Goal: Information Seeking & Learning: Learn about a topic

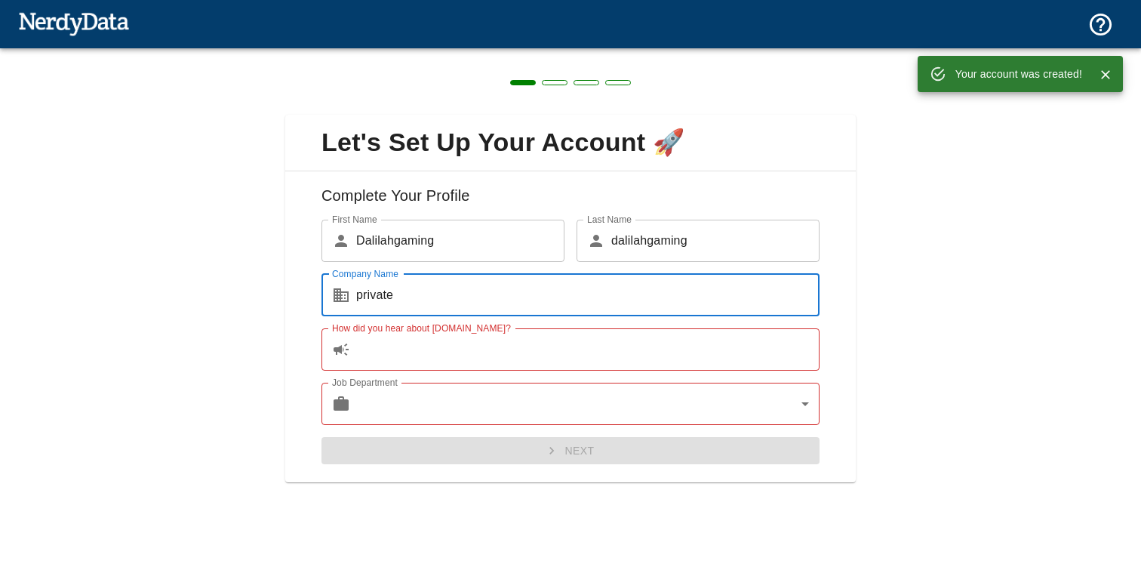
type input "private"
click at [528, 362] on input "How did you hear about [DOMAIN_NAME]?" at bounding box center [588, 349] width 464 height 42
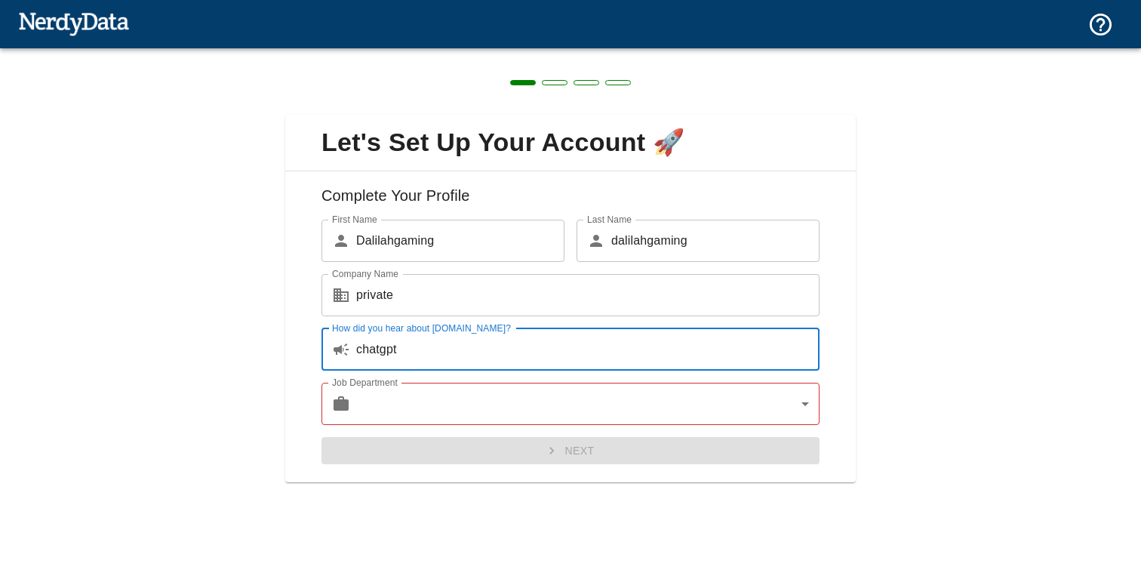
click at [553, 53] on body "Technologies Domains Pricing Products Create a Report Create a list of websites…" at bounding box center [570, 26] width 1141 height 53
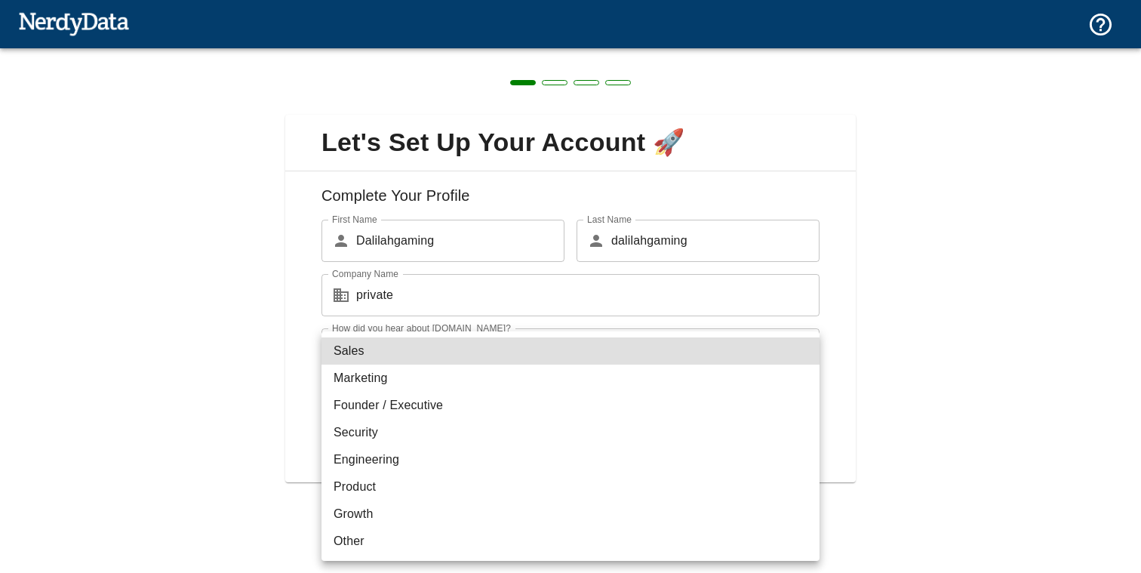
click at [274, 390] on div at bounding box center [570, 286] width 1141 height 573
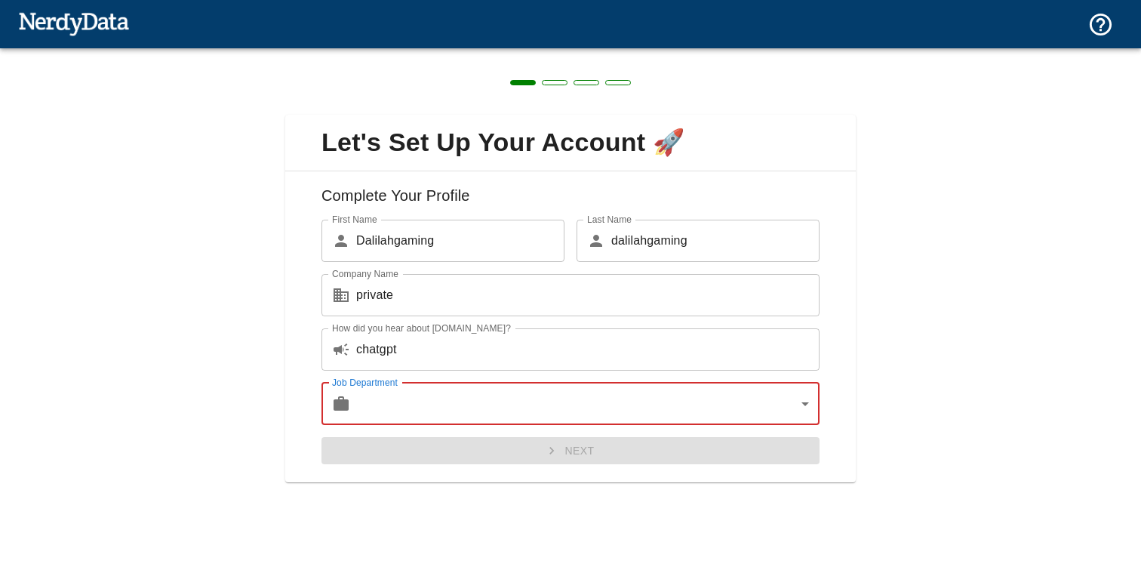
click at [413, 356] on input "chatgpt" at bounding box center [588, 349] width 464 height 42
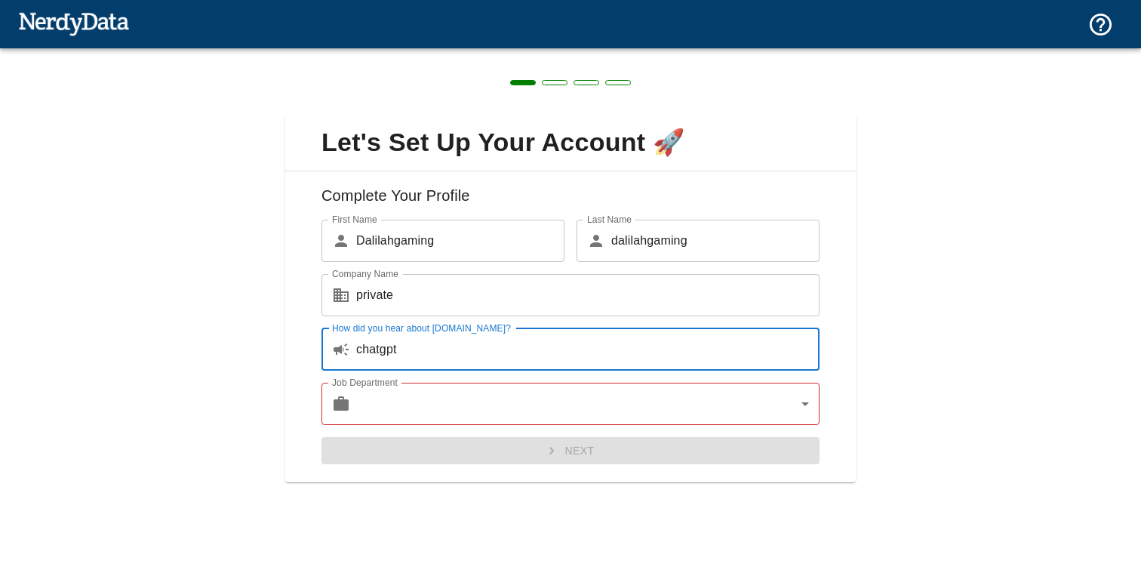
click at [413, 356] on input "chatgpt" at bounding box center [588, 349] width 464 height 42
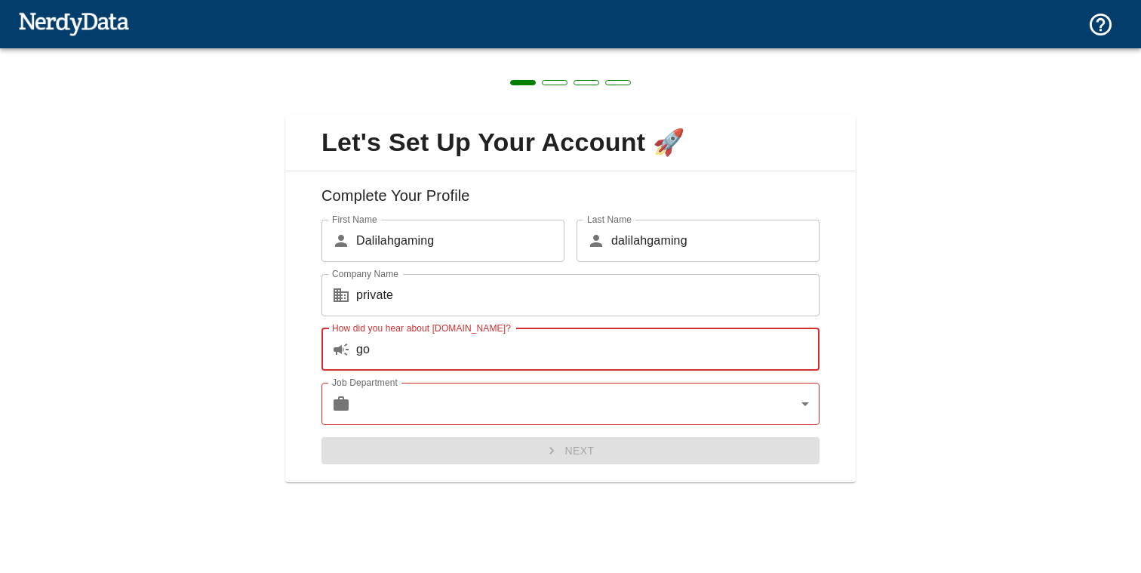
type input "g"
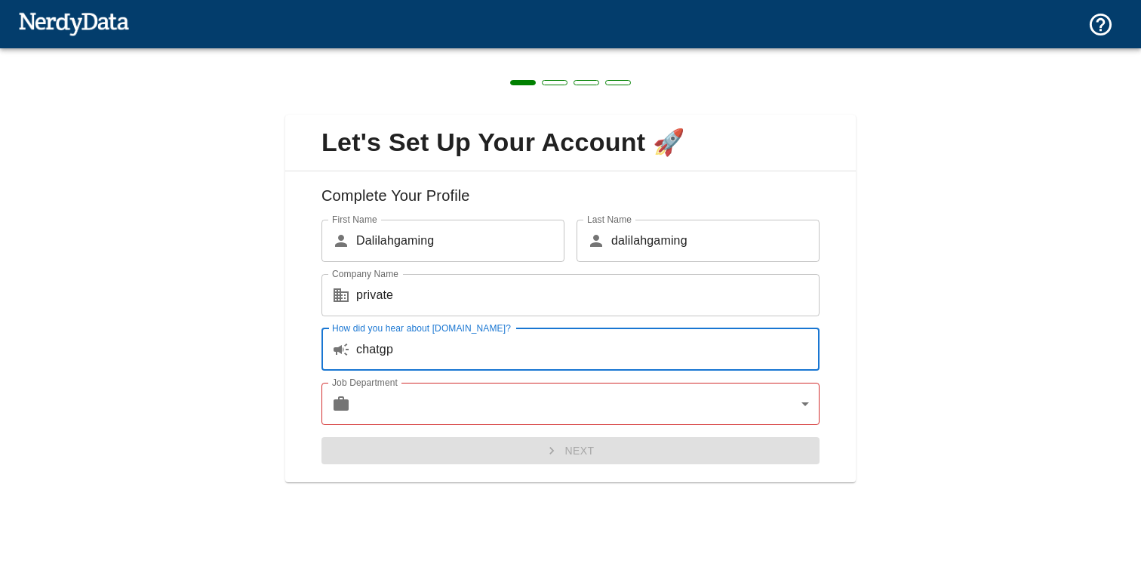
type input "chatgpt"
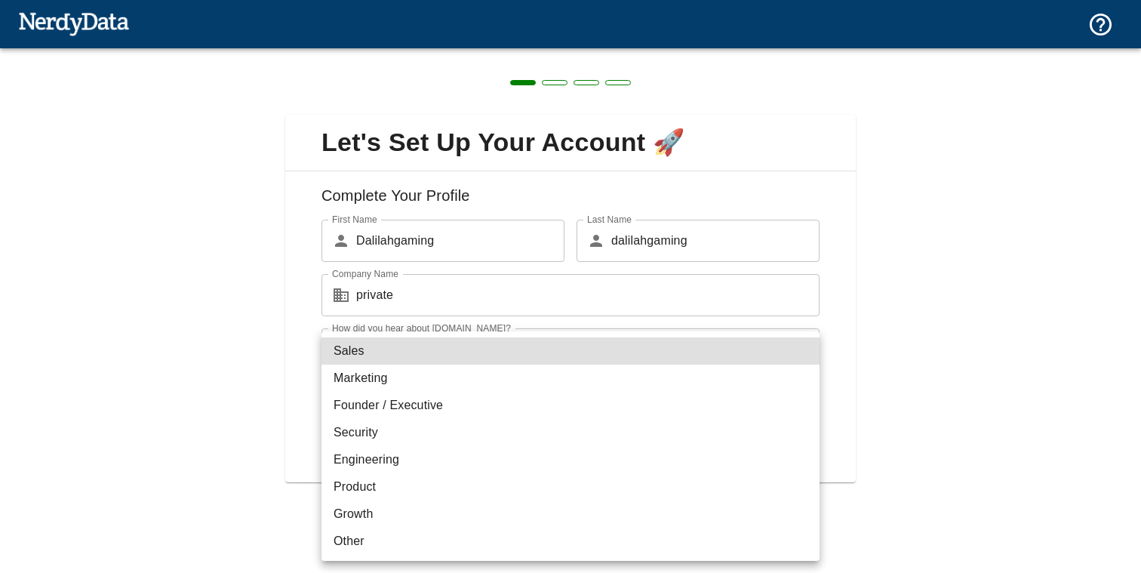
click at [425, 53] on body "Technologies Domains Pricing Products Create a Report Create a list of websites…" at bounding box center [570, 26] width 1141 height 53
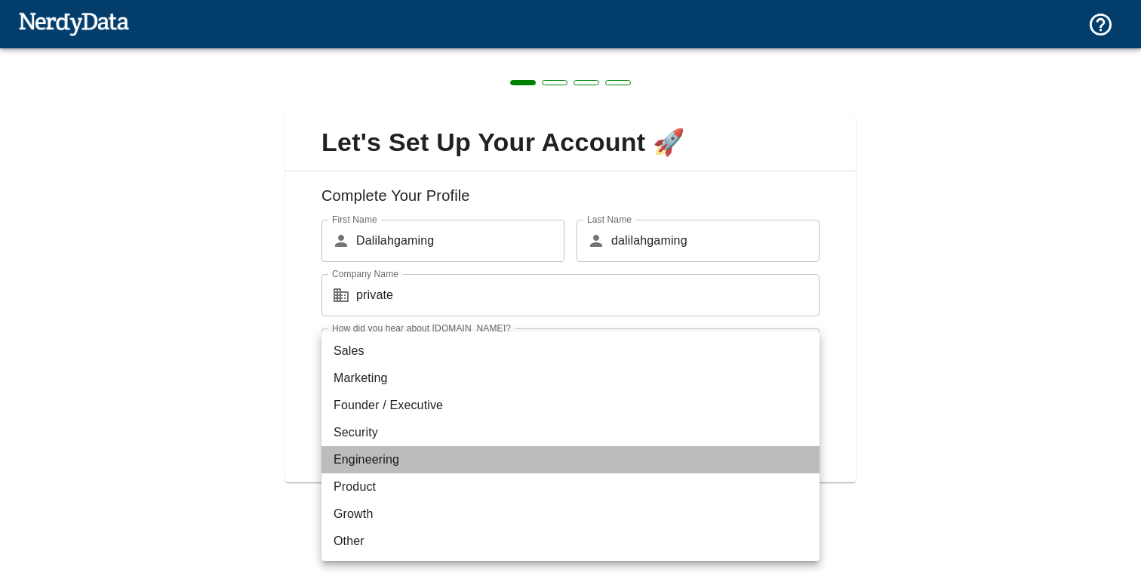
click at [411, 465] on li "Engineering" at bounding box center [571, 459] width 498 height 27
type input "engineering"
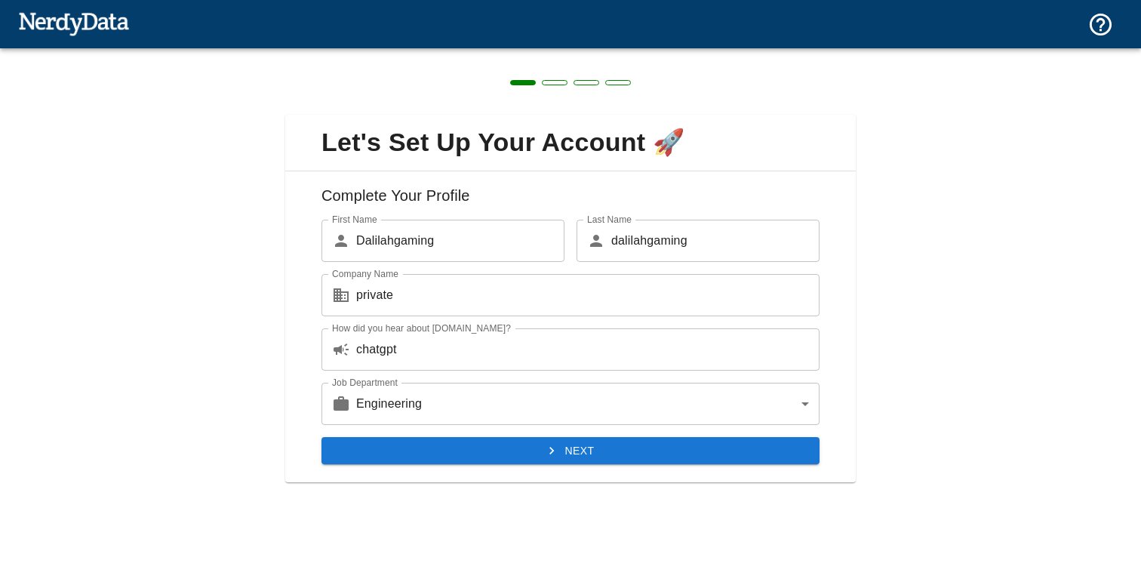
drag, startPoint x: 451, startPoint y: 450, endPoint x: 573, endPoint y: 192, distance: 285.4
click at [572, 193] on div "Complete Your Profile First Name ​ [PERSON_NAME] First Name Last Name ​ [PERSON…" at bounding box center [570, 327] width 571 height 312
drag, startPoint x: 404, startPoint y: 245, endPoint x: 710, endPoint y: 259, distance: 306.1
click at [688, 259] on div "First Name ​ [PERSON_NAME] First Name Last Name ​ [PERSON_NAME] Last Name Compa…" at bounding box center [565, 336] width 510 height 257
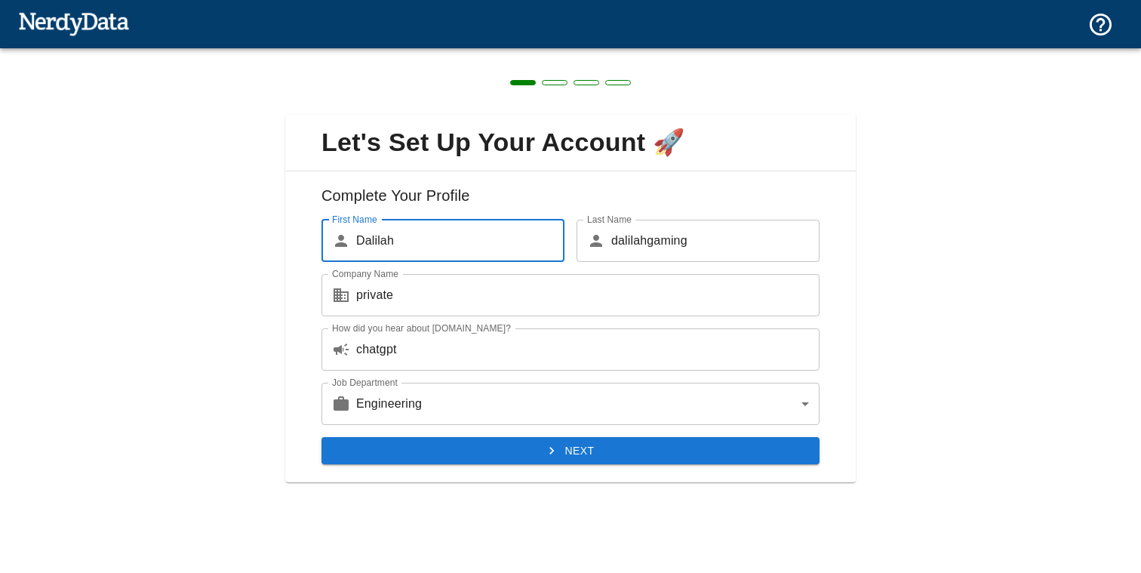
type input "Dalilah"
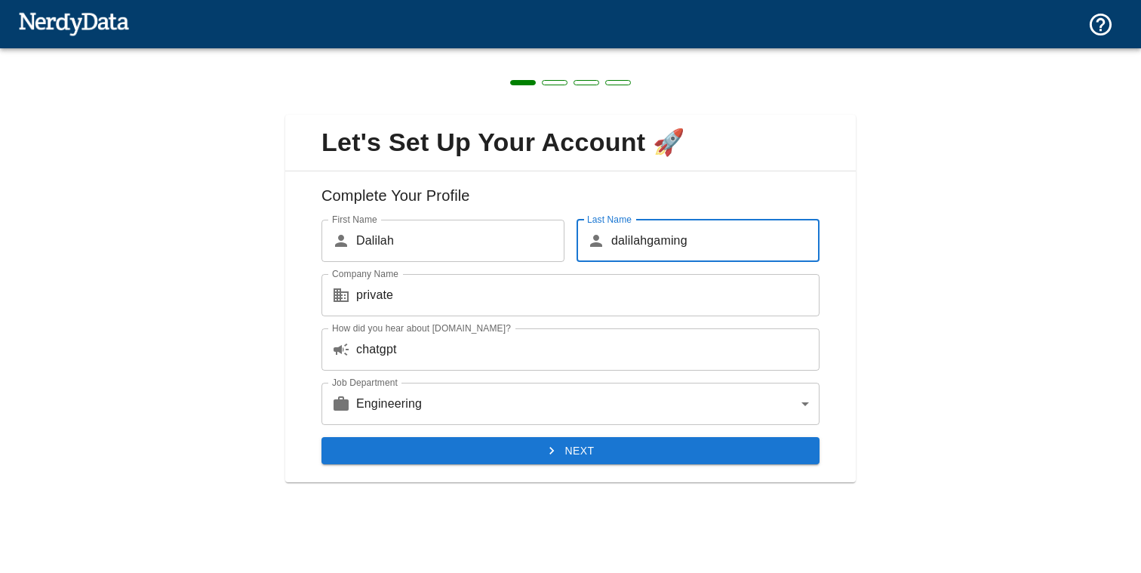
click at [684, 252] on input "dalilahgaming" at bounding box center [715, 241] width 208 height 42
type input "bisci"
click at [666, 445] on button "Next" at bounding box center [571, 451] width 498 height 28
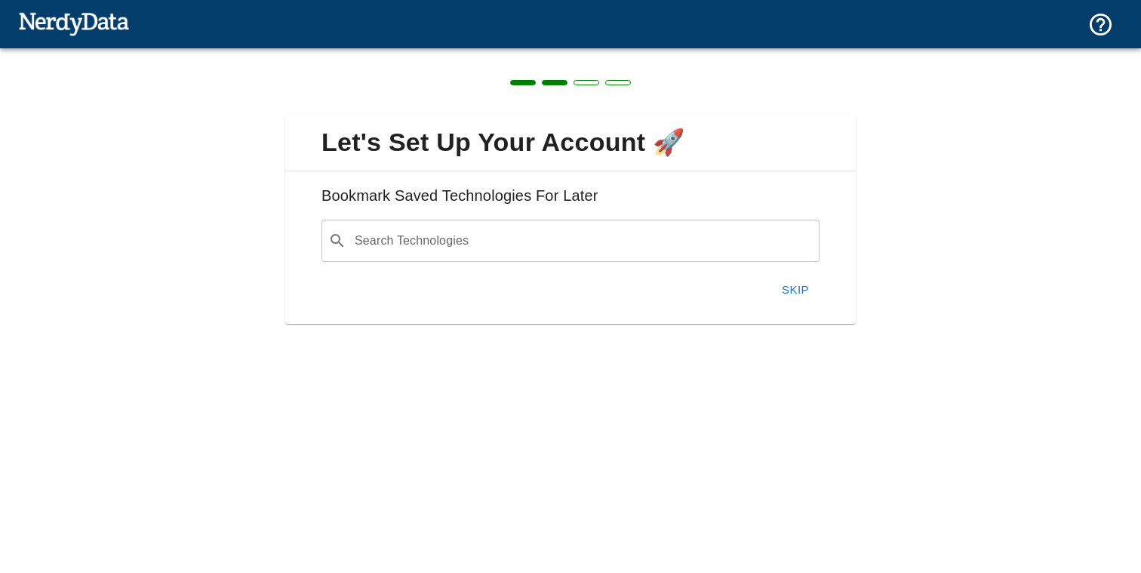
click at [660, 236] on input "Search Technologies" at bounding box center [583, 240] width 461 height 29
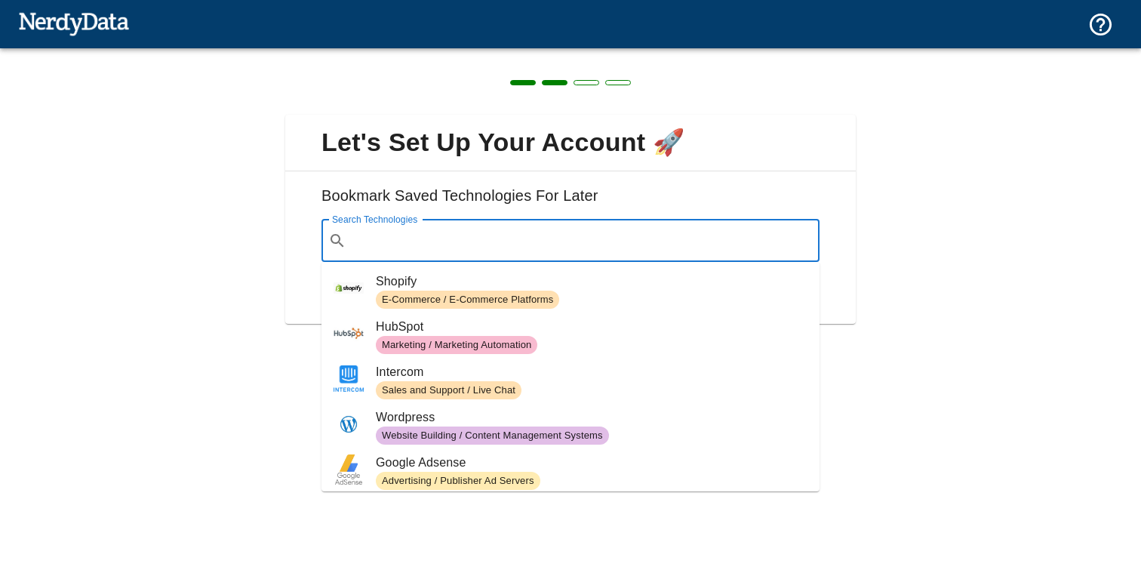
click at [660, 236] on input "Search Technologies" at bounding box center [583, 240] width 461 height 29
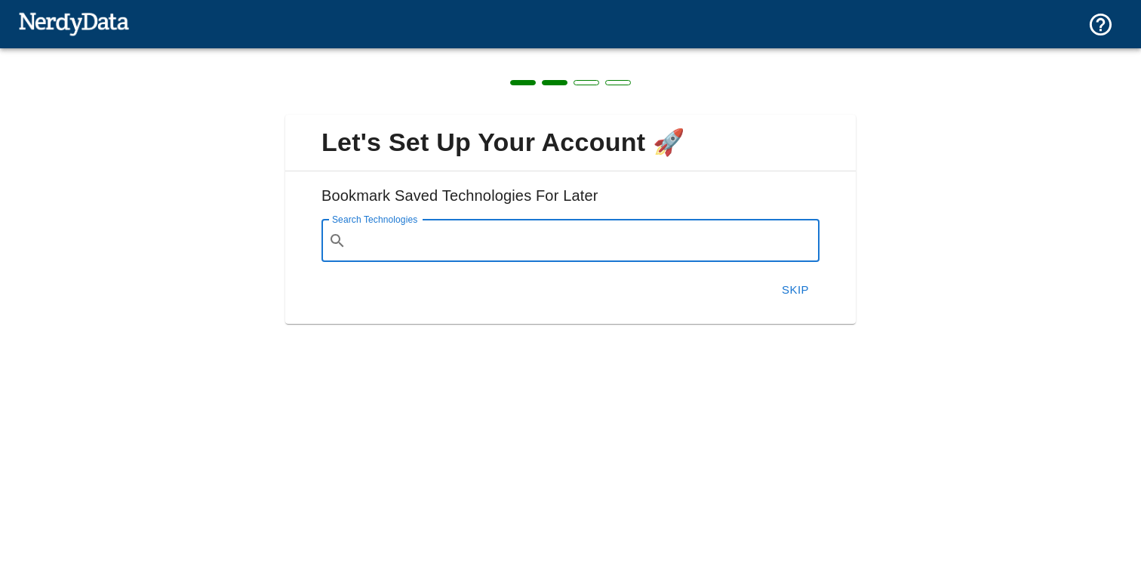
click at [792, 289] on button "Skip" at bounding box center [796, 290] width 48 height 32
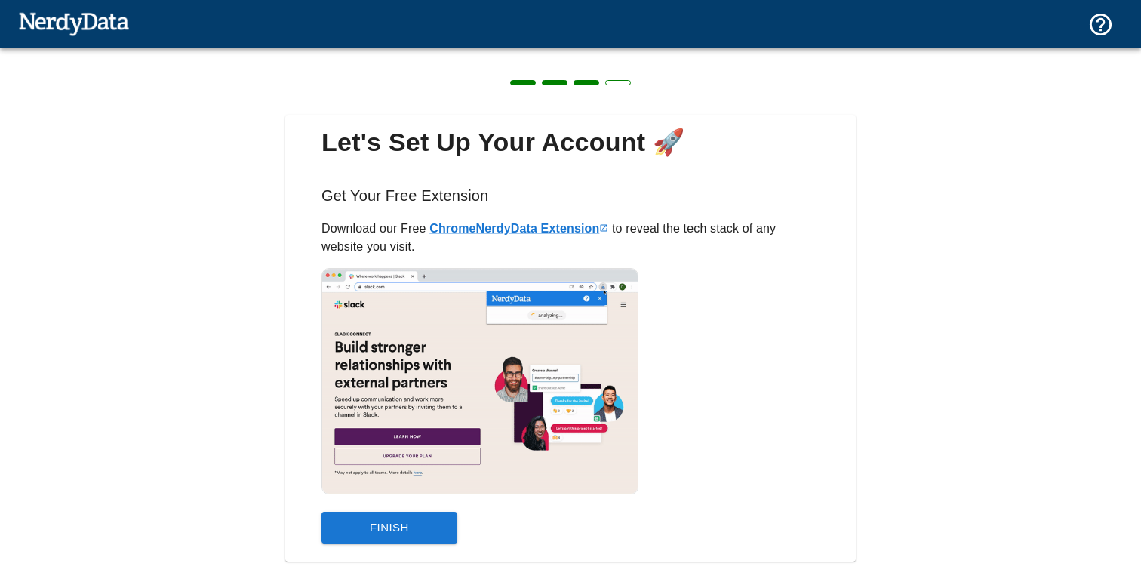
click at [456, 531] on div "Finish" at bounding box center [565, 522] width 510 height 44
click at [445, 533] on button "Finish" at bounding box center [390, 528] width 136 height 32
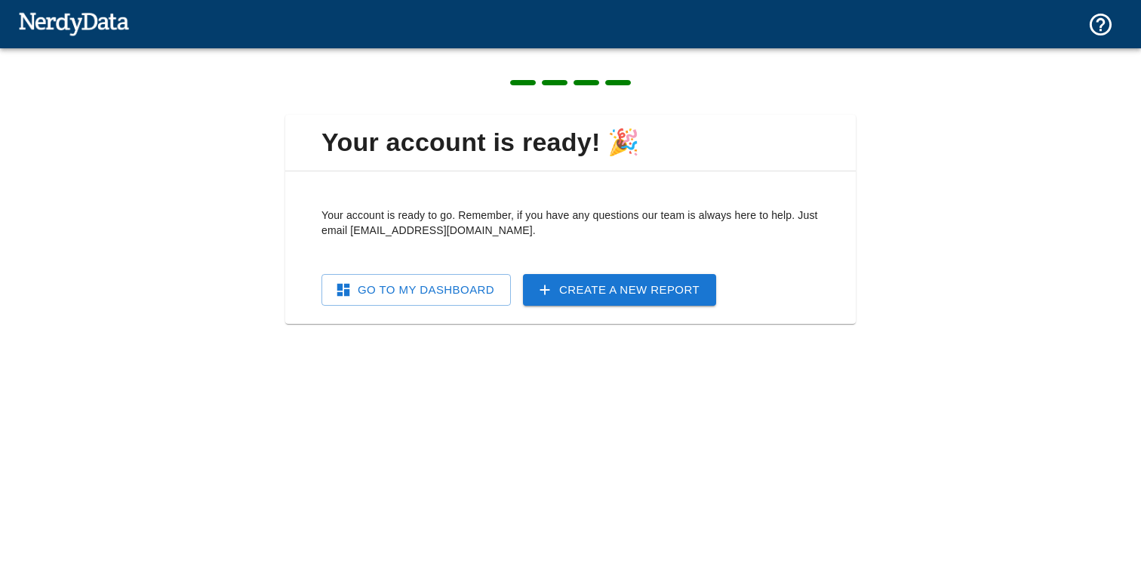
click at [479, 293] on link "Go To My Dashboard" at bounding box center [416, 290] width 189 height 32
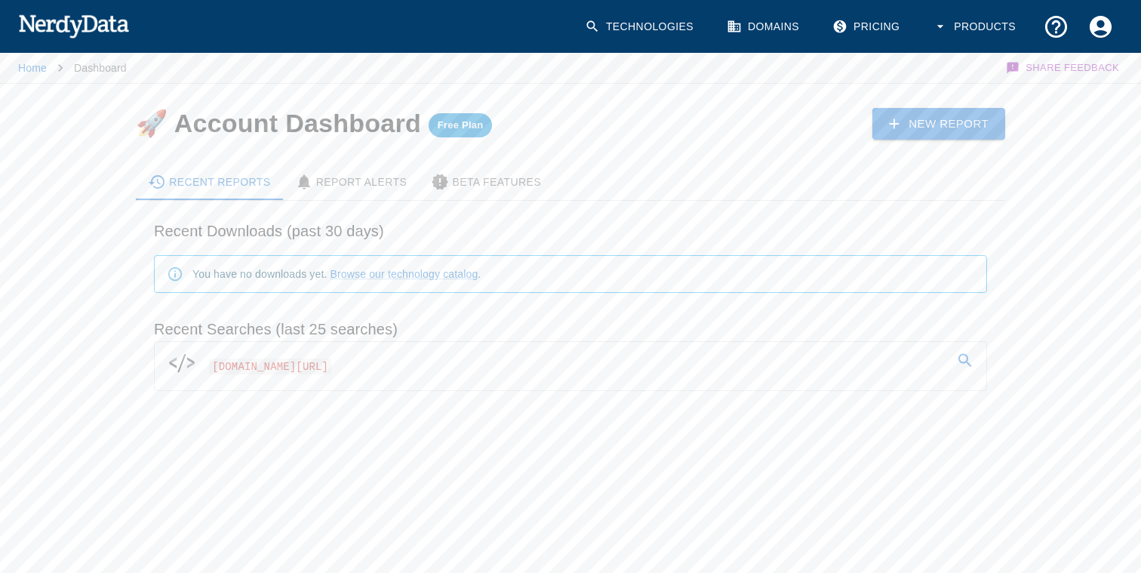
click at [331, 370] on span "[DOMAIN_NAME][URL]" at bounding box center [270, 367] width 122 height 16
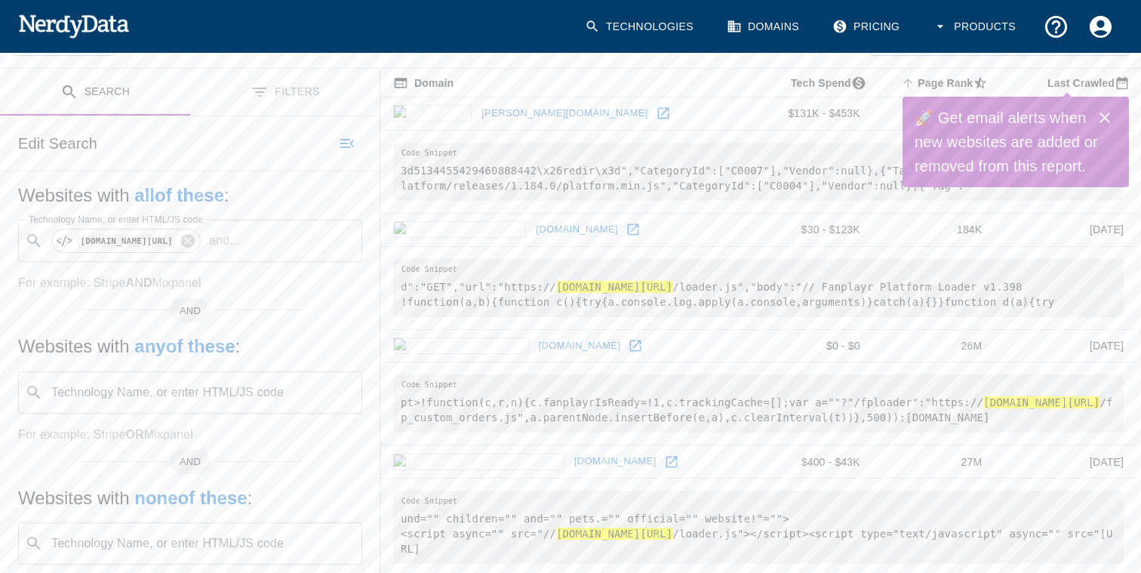
scroll to position [397, 0]
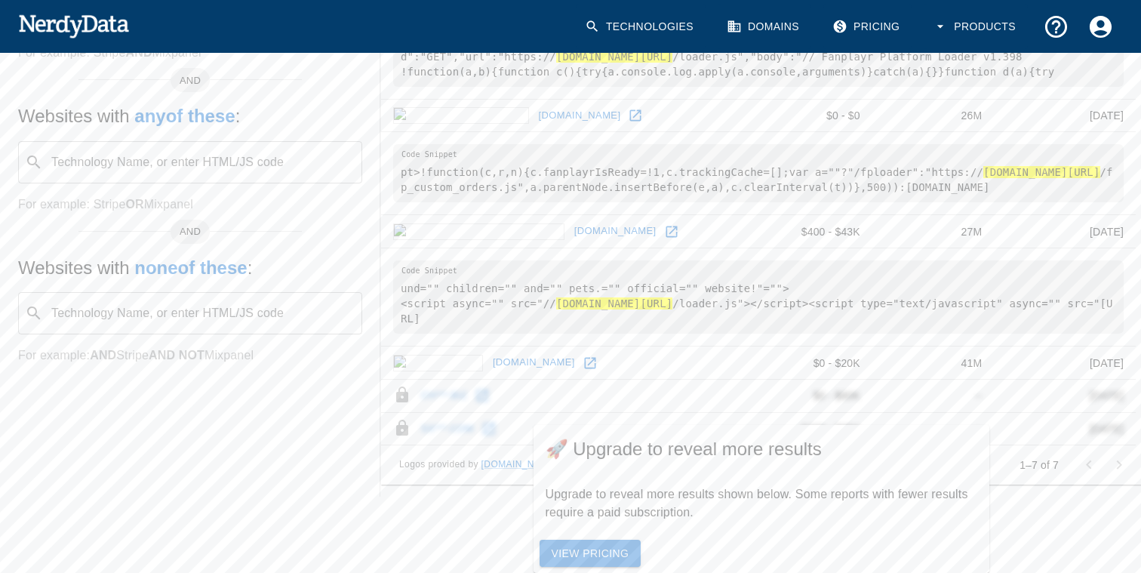
click at [793, 371] on td "$0 - $20K" at bounding box center [807, 363] width 131 height 33
click at [644, 347] on td "und="" children="" and="" pets.="" official="" website!"=""> <script async="" s…" at bounding box center [758, 297] width 755 height 98
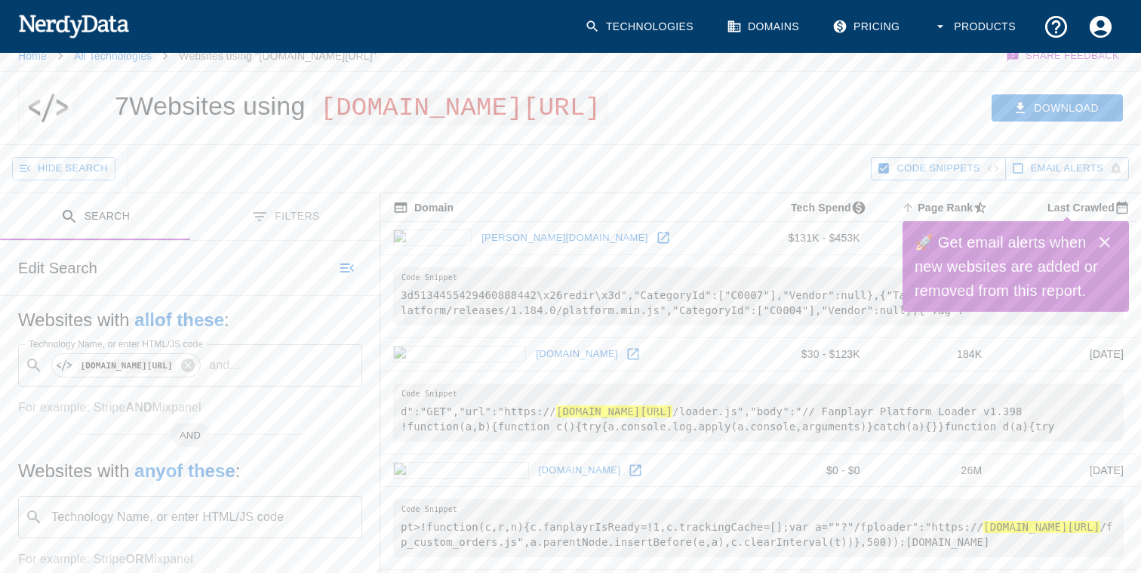
scroll to position [20, 0]
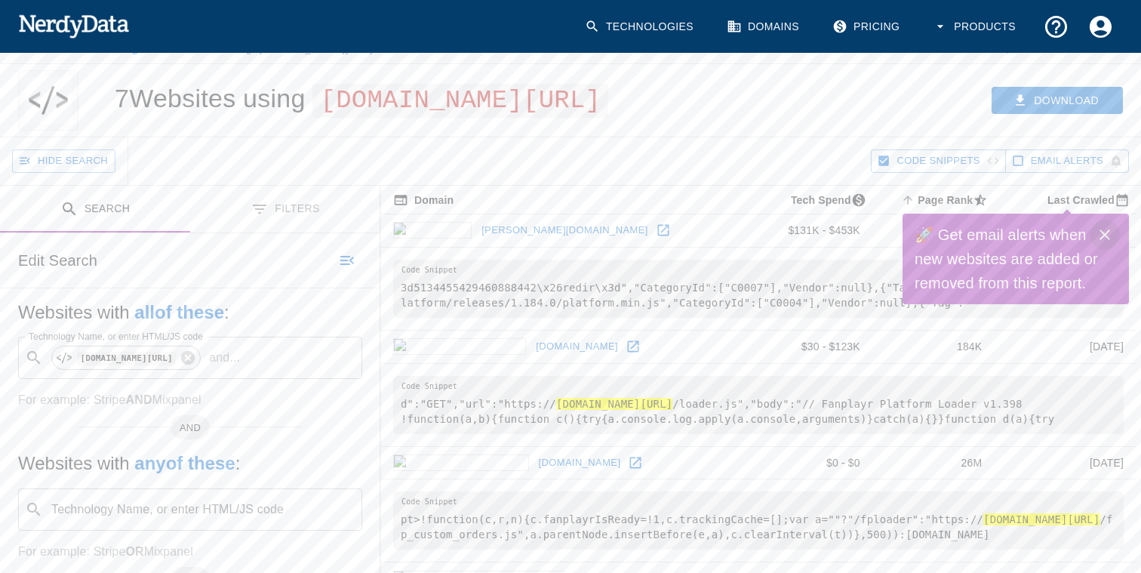
click at [1101, 234] on icon "Close" at bounding box center [1105, 235] width 18 height 18
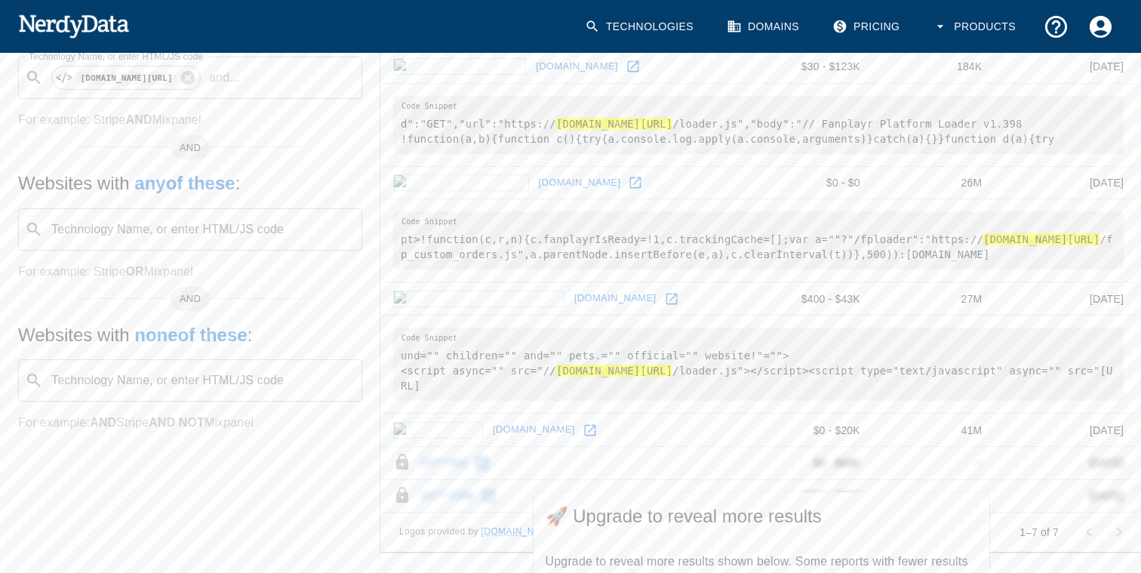
scroll to position [0, 0]
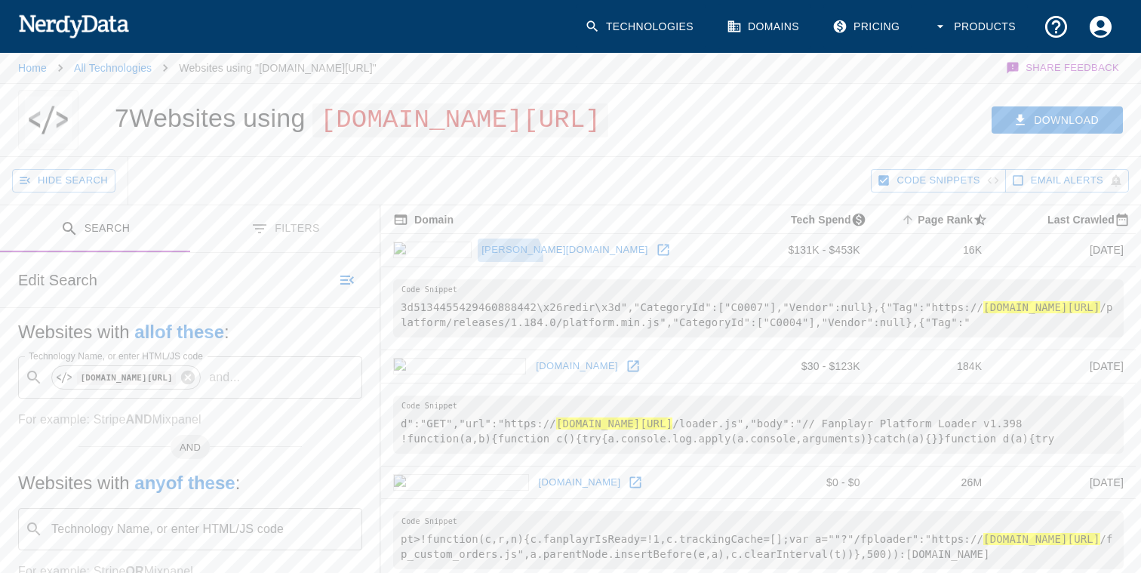
click at [478, 262] on link "[PERSON_NAME][DOMAIN_NAME]" at bounding box center [565, 250] width 174 height 23
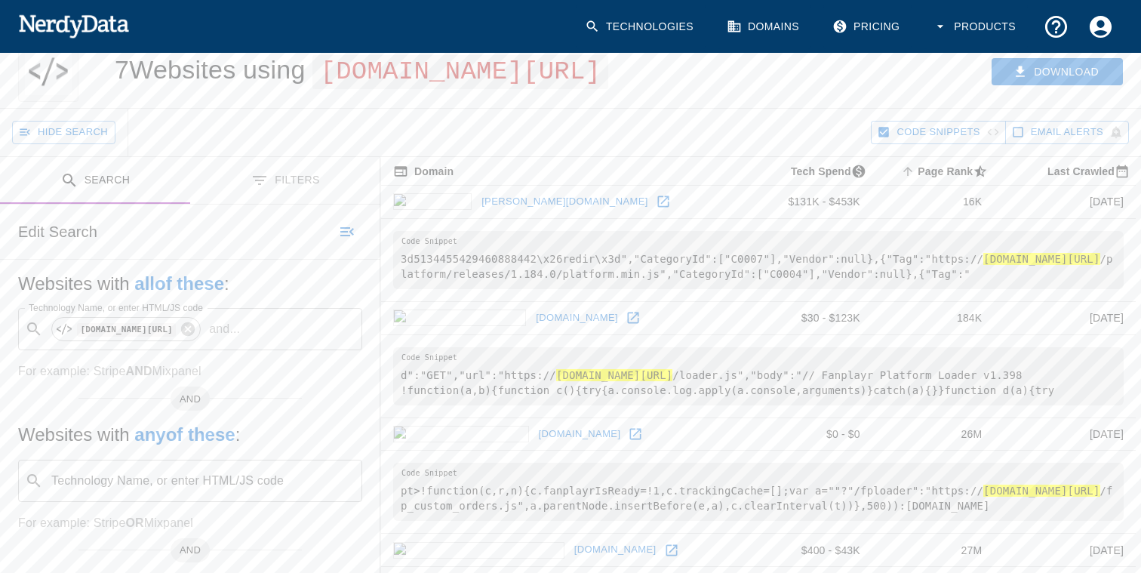
scroll to position [50, 0]
click at [197, 292] on b "all of these" at bounding box center [179, 282] width 90 height 20
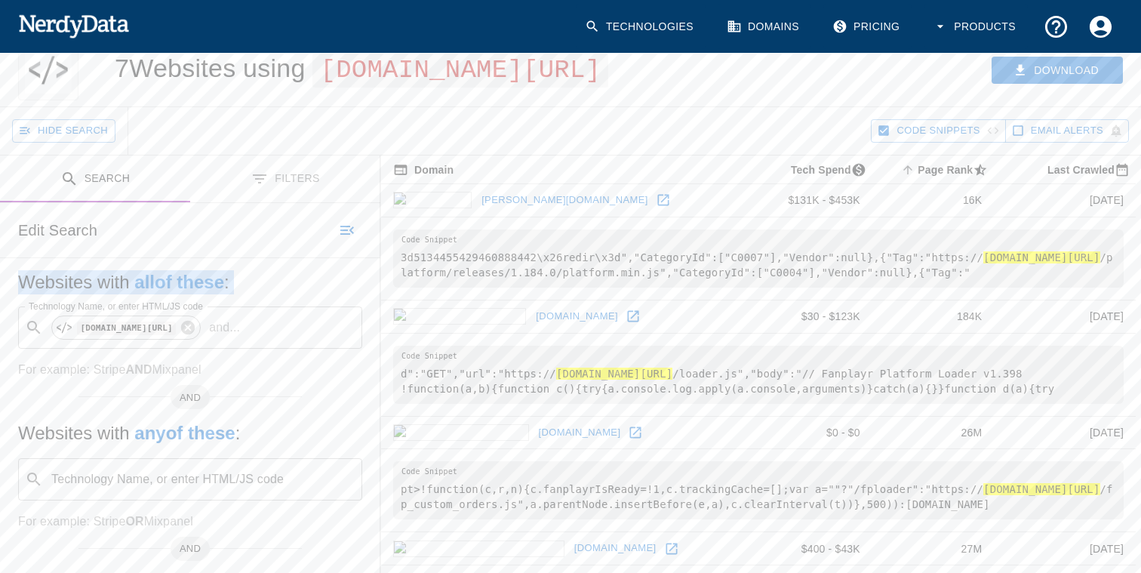
click at [197, 292] on b "all of these" at bounding box center [179, 282] width 90 height 20
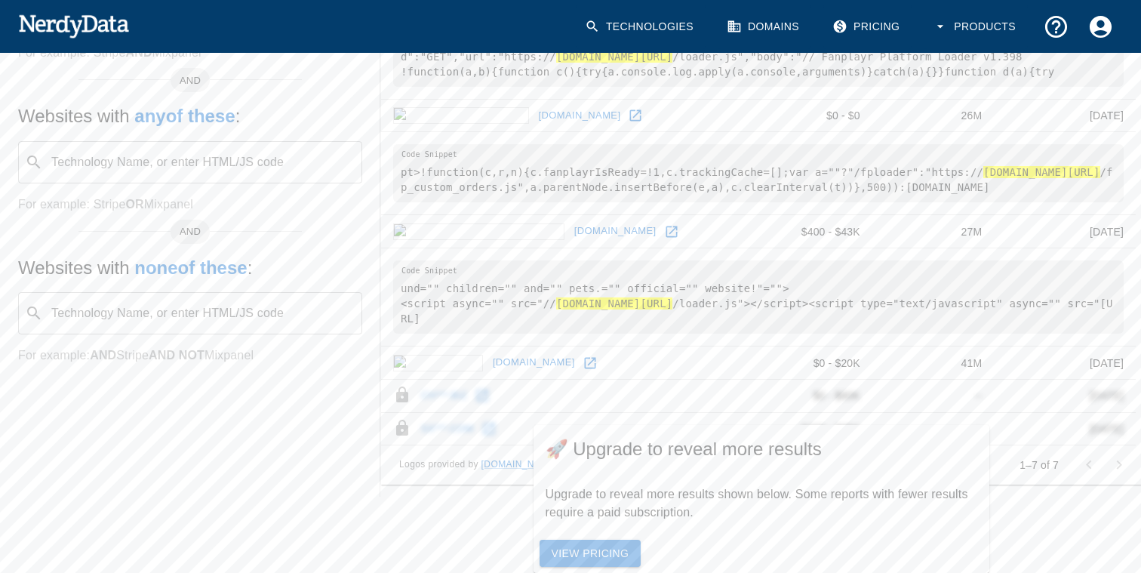
scroll to position [387, 0]
click at [433, 412] on td "ch***.biz" at bounding box center [561, 395] width 361 height 33
click at [1130, 480] on div at bounding box center [1104, 465] width 60 height 30
click at [627, 550] on link "View Pricing" at bounding box center [591, 554] width 102 height 28
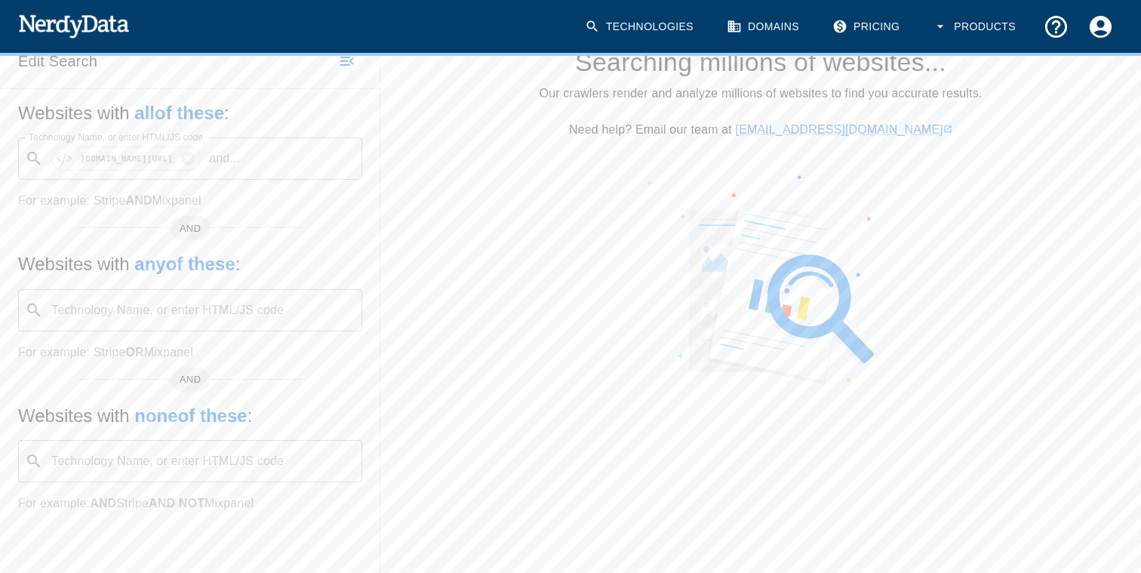
scroll to position [278, 0]
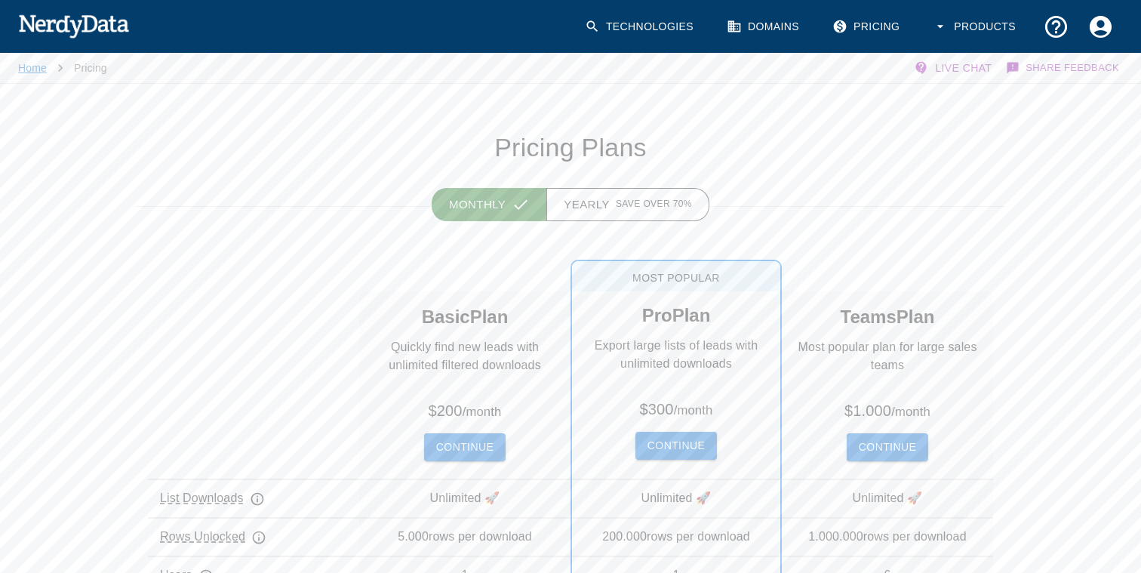
click at [44, 64] on link "Home" at bounding box center [32, 68] width 29 height 12
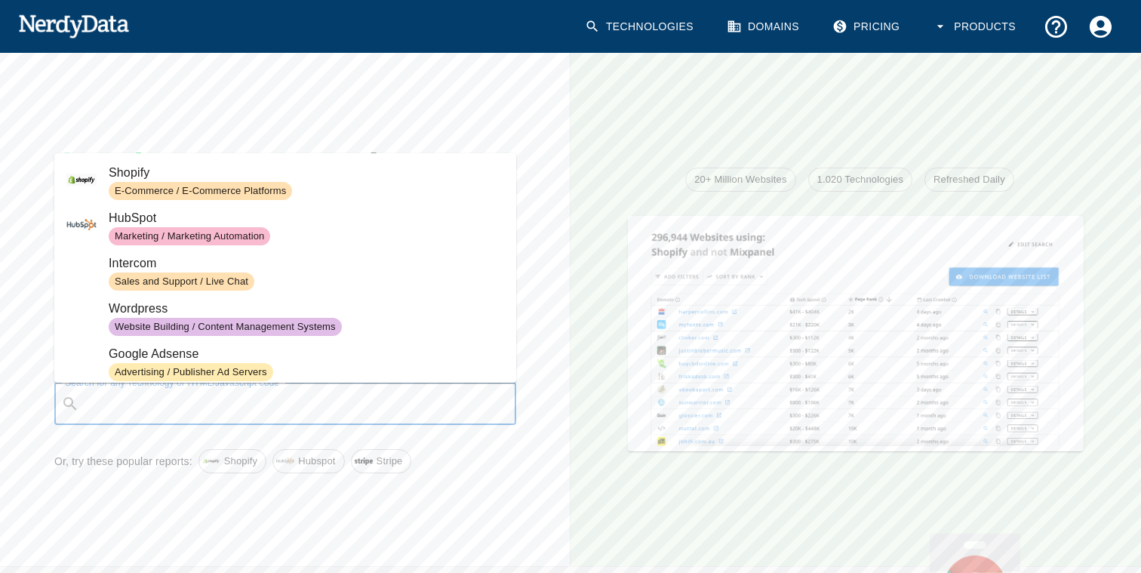
click at [162, 399] on input "Search for any Technology or HTML/Javascript code" at bounding box center [297, 404] width 424 height 29
paste input "[URL][DOMAIN_NAME]"
type input "[URL][DOMAIN_NAME]"
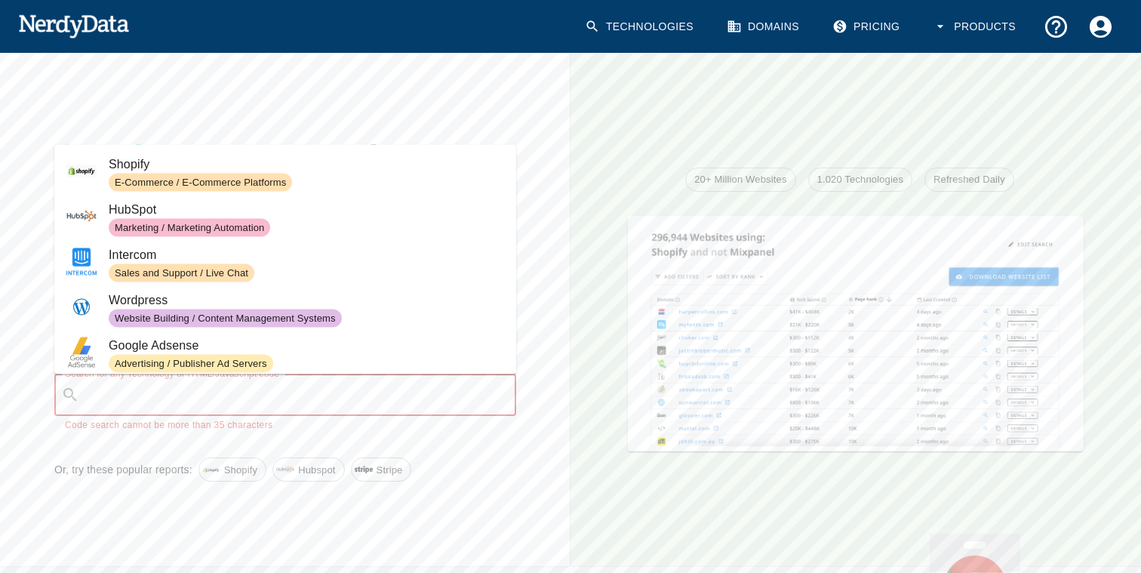
paste input "[URL][DOMAIN_NAME]"
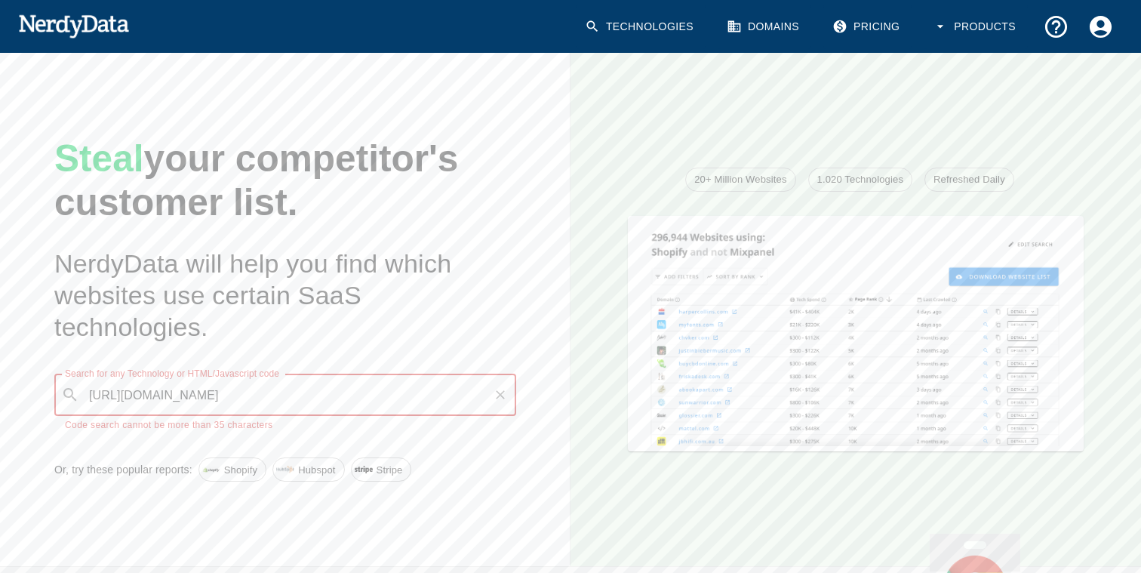
drag, startPoint x: 128, startPoint y: 396, endPoint x: 79, endPoint y: 371, distance: 55.0
click at [79, 374] on div "Search for any Technology or HTML/Javascript code ​ [URL][DOMAIN_NAME] Search f…" at bounding box center [285, 404] width 462 height 60
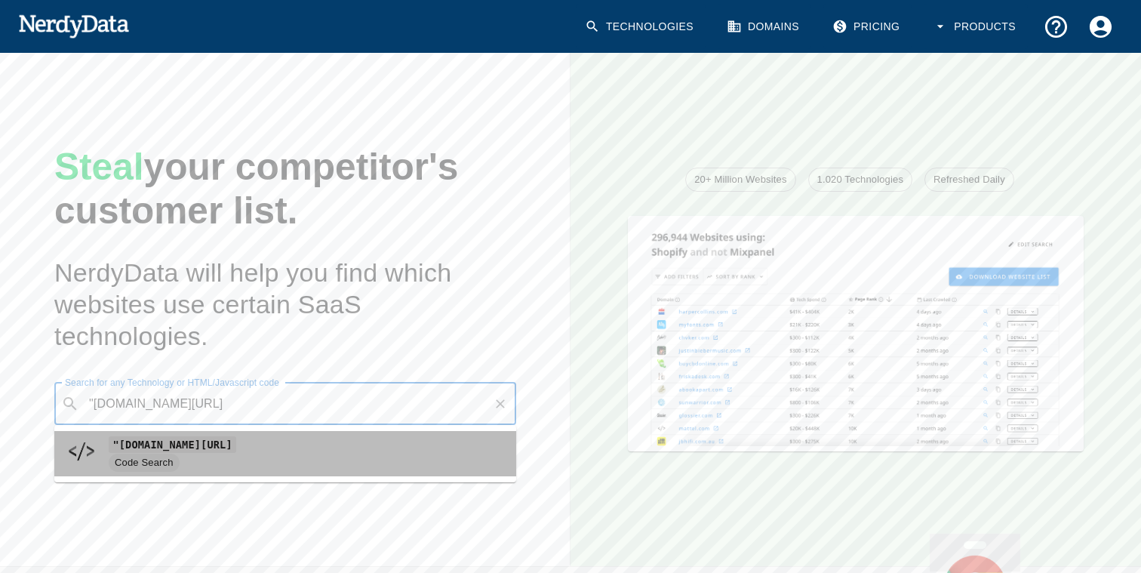
click at [203, 438] on code ""[DOMAIN_NAME][URL]" at bounding box center [173, 444] width 128 height 16
type input ""[DOMAIN_NAME][URL]"
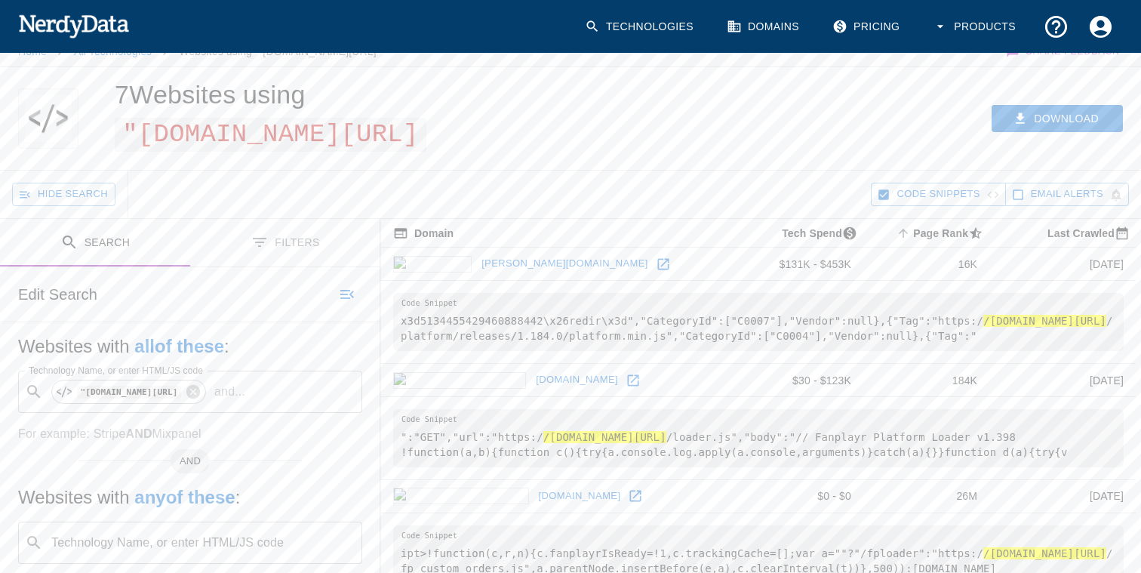
scroll to position [14, 0]
